Goal: Find specific page/section: Find specific page/section

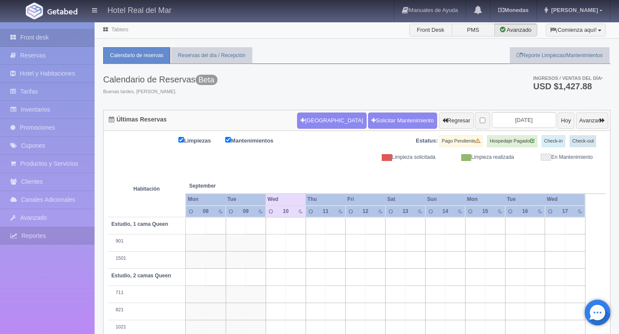
click at [30, 237] on link "Reportes" at bounding box center [47, 236] width 95 height 18
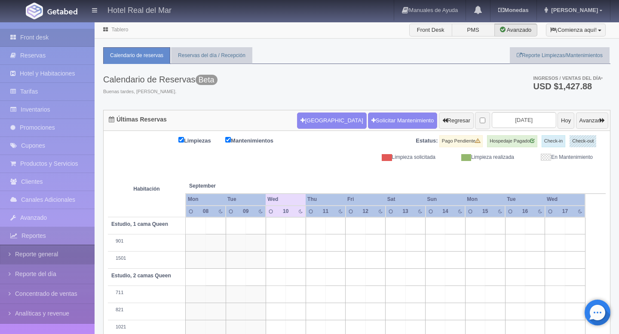
click at [30, 251] on link "Reporte general" at bounding box center [47, 254] width 95 height 19
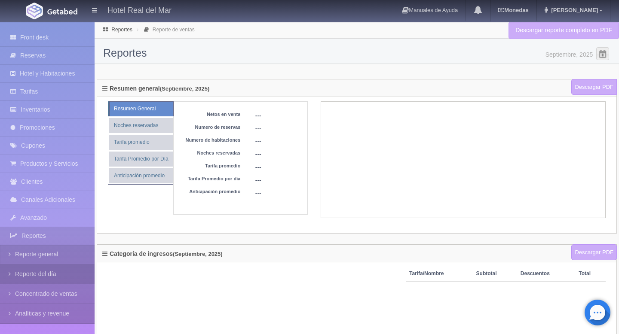
click at [28, 271] on link "Reporte del día" at bounding box center [47, 274] width 95 height 19
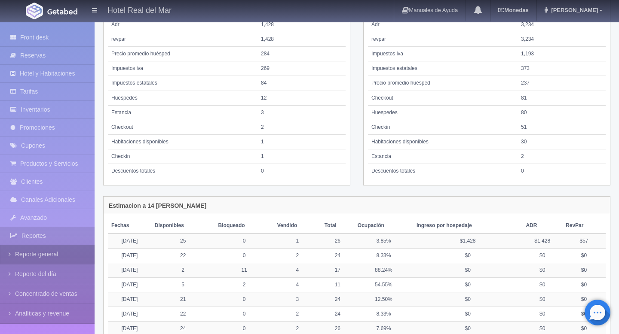
scroll to position [470, 0]
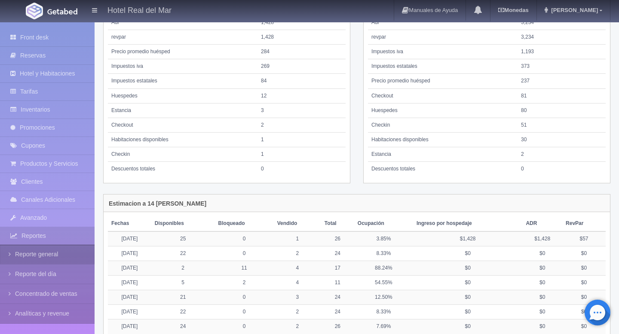
click at [61, 255] on link "Reporte general" at bounding box center [47, 254] width 95 height 19
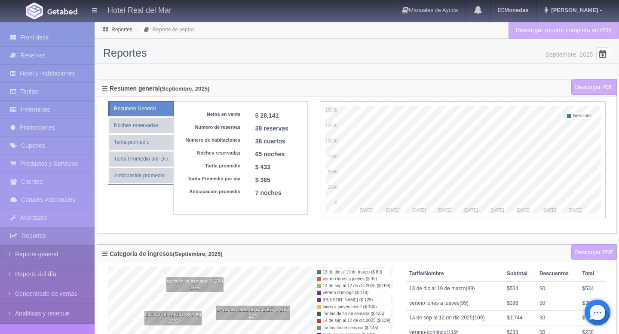
click at [604, 57] on span at bounding box center [603, 54] width 14 height 14
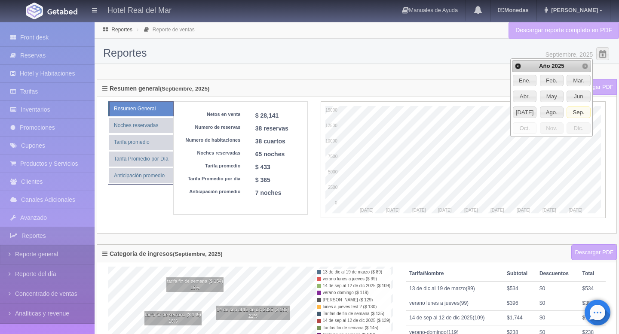
click at [526, 128] on span "Oct." at bounding box center [524, 128] width 23 height 11
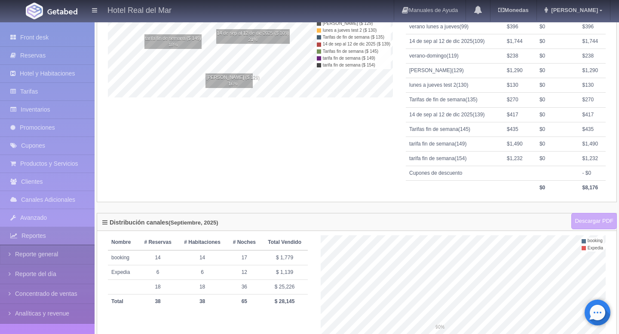
scroll to position [312, 0]
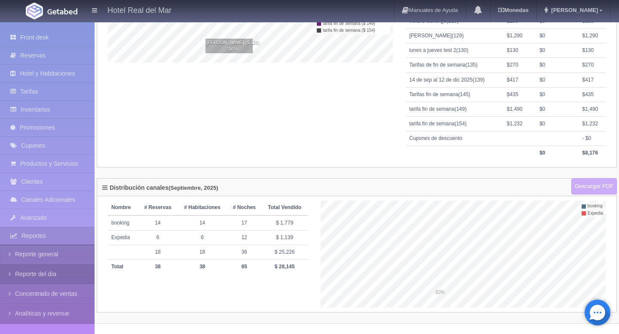
click at [34, 271] on link "Reporte del día" at bounding box center [47, 274] width 95 height 19
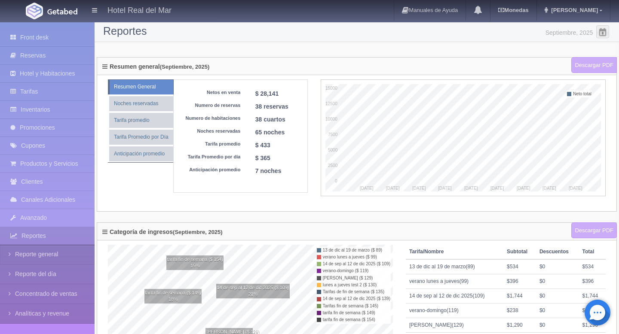
scroll to position [0, 0]
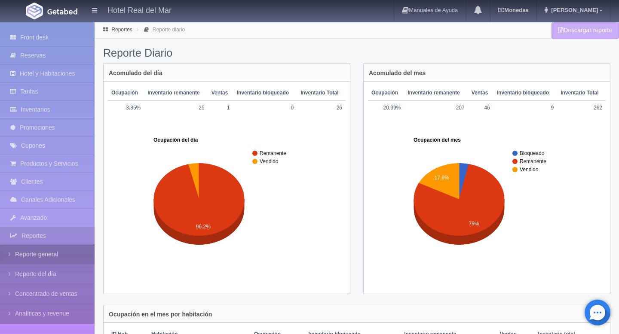
click at [55, 257] on link "Reporte general" at bounding box center [47, 254] width 95 height 19
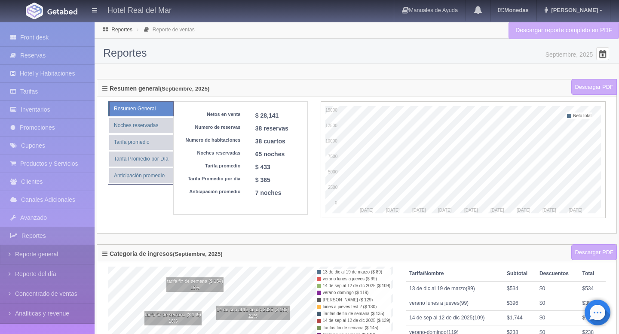
click at [602, 54] on span at bounding box center [603, 54] width 14 height 14
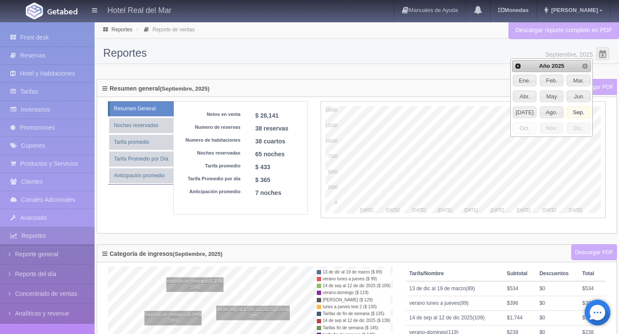
click at [523, 129] on span "Oct." at bounding box center [524, 128] width 23 height 11
click at [585, 65] on span "Siguient" at bounding box center [584, 66] width 7 height 7
click at [563, 65] on span "Adelantar Años" at bounding box center [551, 66] width 51 height 6
click at [554, 94] on span "2025" at bounding box center [551, 96] width 23 height 11
click at [468, 56] on h2 "Reportes Septiembre, 2025 Seleccionar Mes August 12, 2025 - September 10, 2025" at bounding box center [356, 53] width 507 height 12
